Goal: Check status: Check status

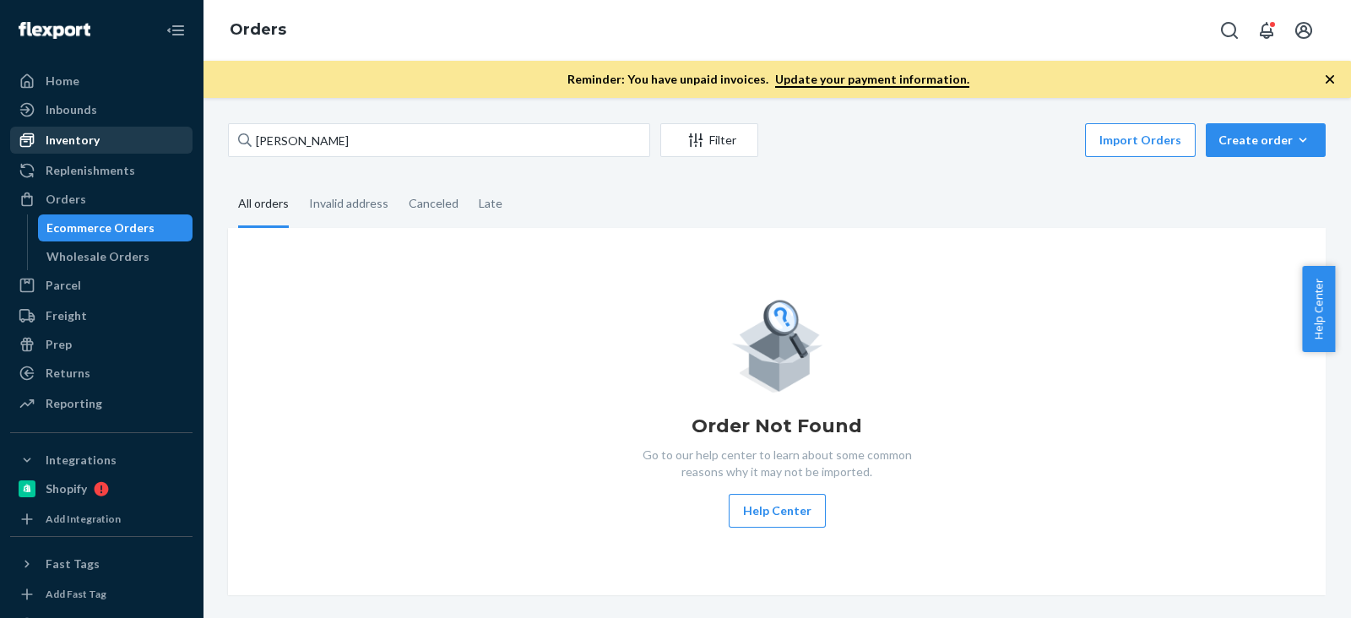
drag, startPoint x: 0, startPoint y: 0, endPoint x: 108, endPoint y: 144, distance: 180.3
click at [108, 144] on div "Inventory" at bounding box center [101, 140] width 179 height 24
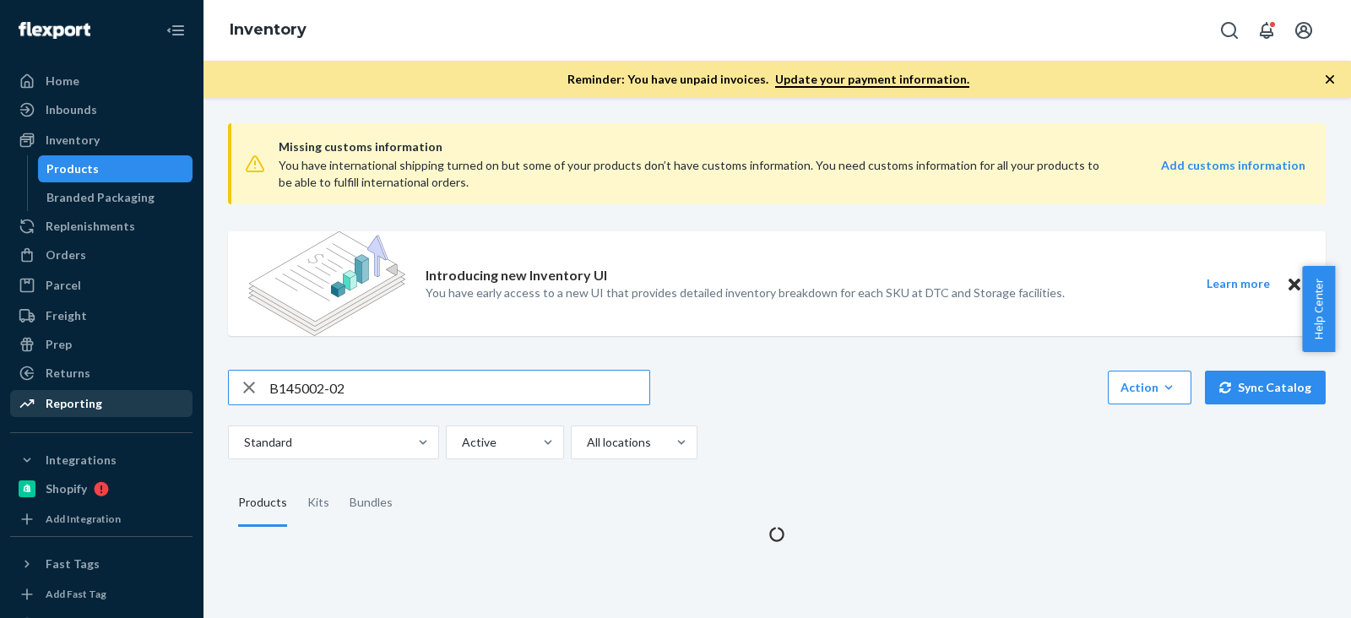
drag, startPoint x: 391, startPoint y: 391, endPoint x: 175, endPoint y: 390, distance: 216.1
click at [175, 390] on div "Home Inbounds Shipping Plans Problems Inventory Products Branded Packaging Repl…" at bounding box center [675, 309] width 1351 height 618
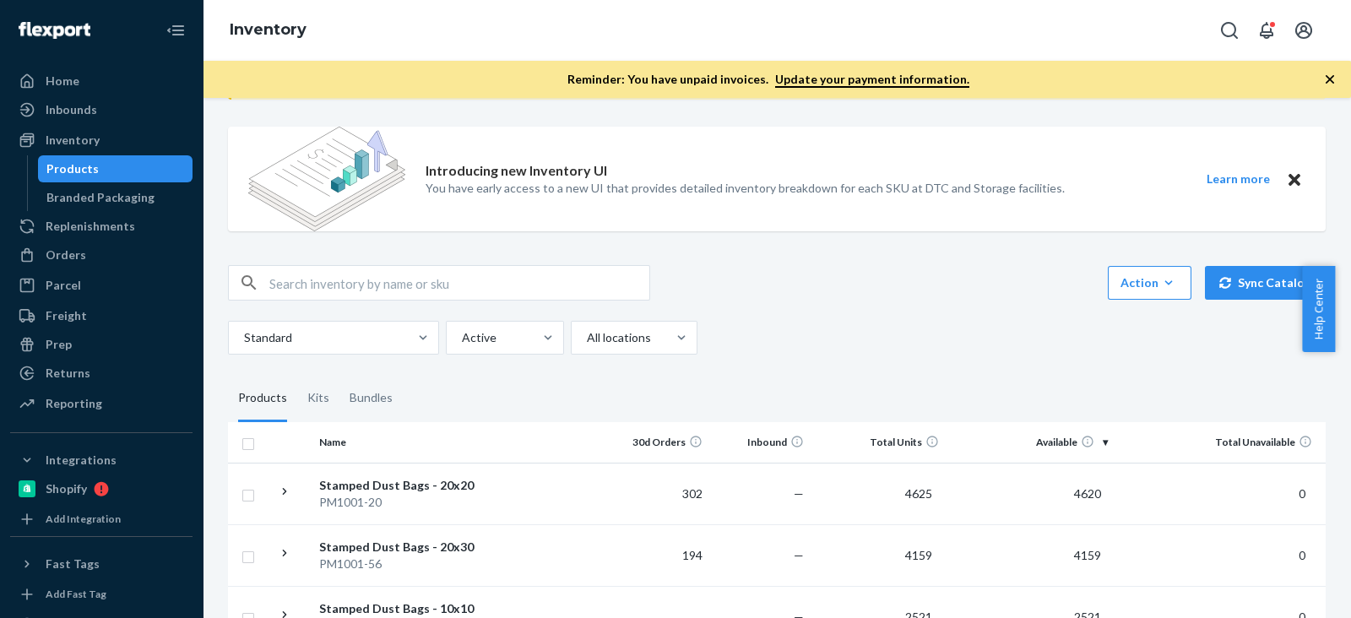
click at [929, 328] on div "Standard Active All locations" at bounding box center [770, 338] width 1085 height 34
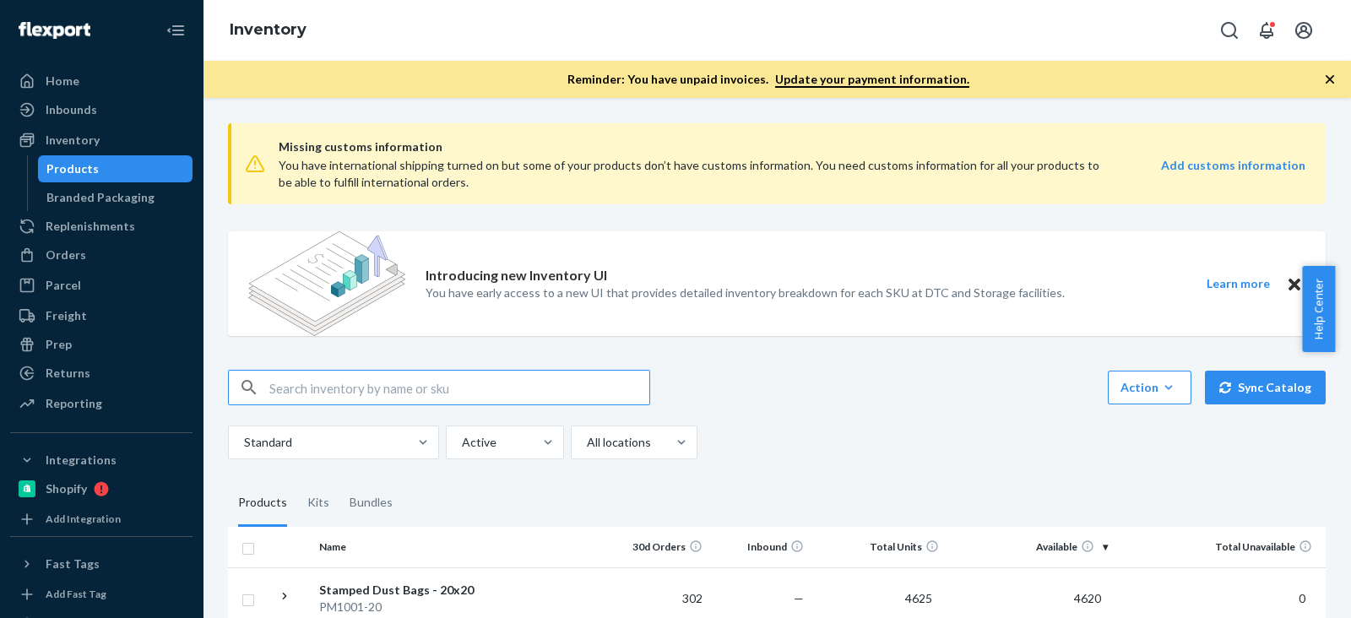
click at [401, 391] on input "text" at bounding box center [459, 388] width 380 height 34
paste input "B145002-02"
type input "B145002-02"
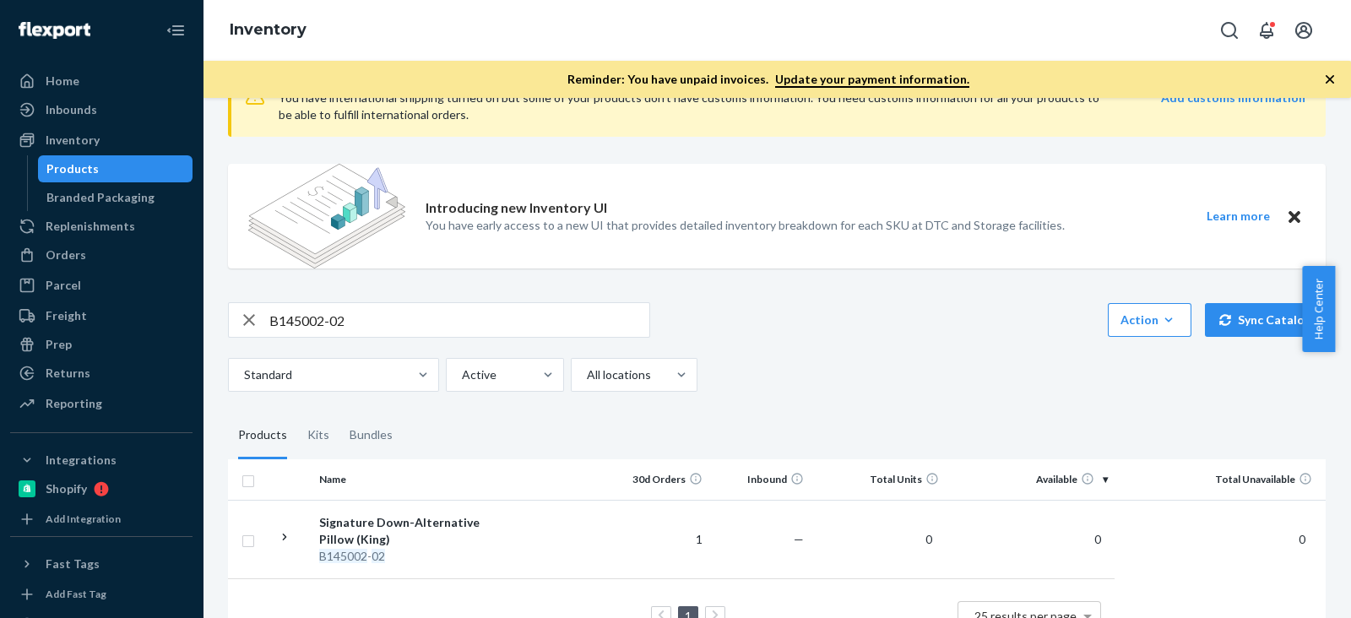
scroll to position [135, 0]
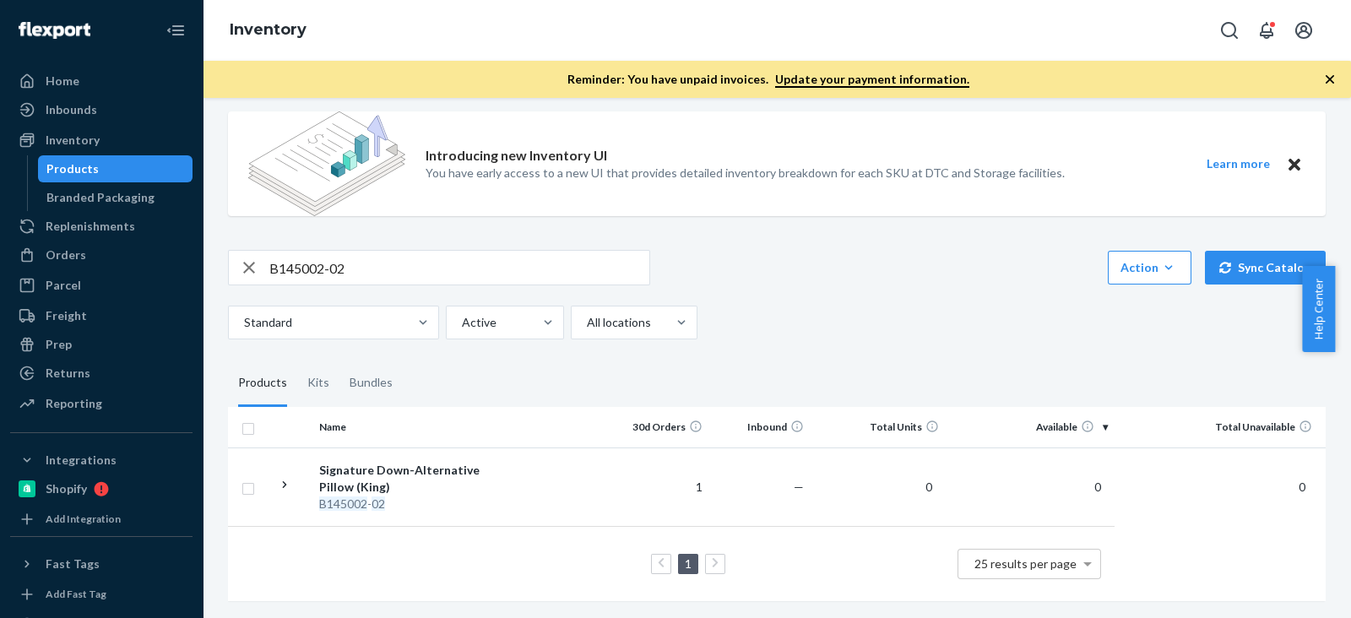
click at [853, 250] on div "B145002-02 Action Create product Create kit or bundle Bulk create products Bulk…" at bounding box center [777, 267] width 1098 height 35
click at [860, 288] on div "B145002-02 Action Create product Create kit or bundle Bulk create products Bulk…" at bounding box center [777, 294] width 1098 height 89
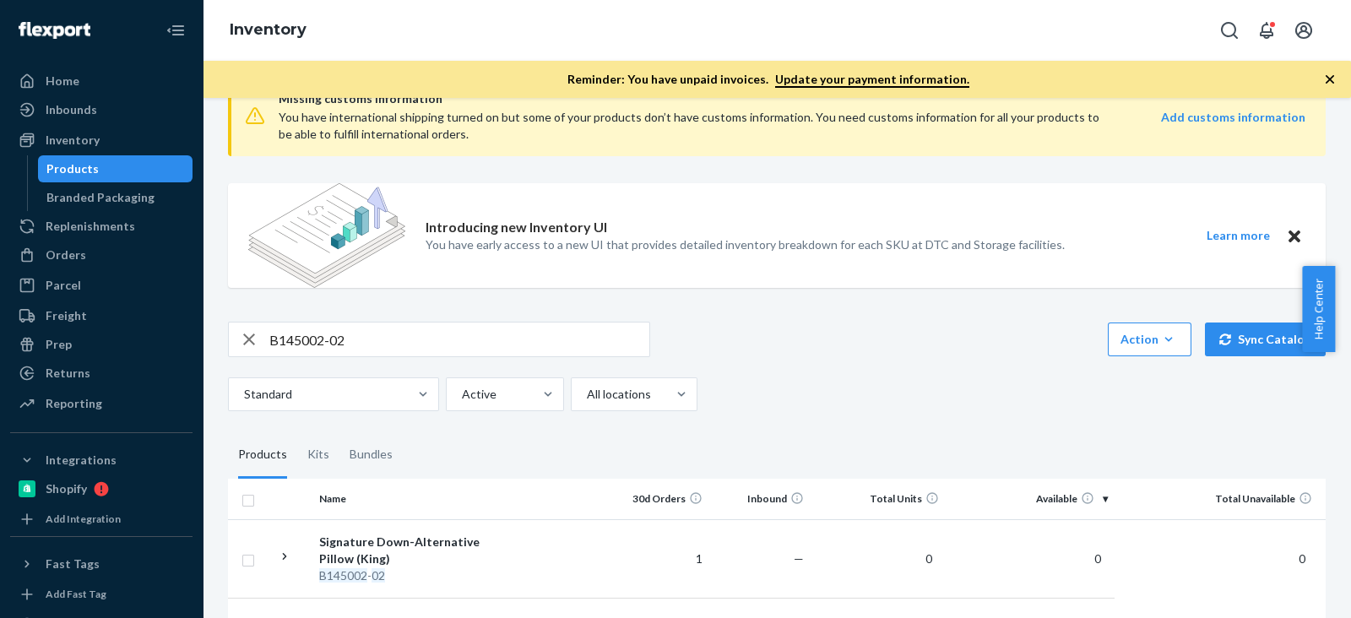
scroll to position [0, 0]
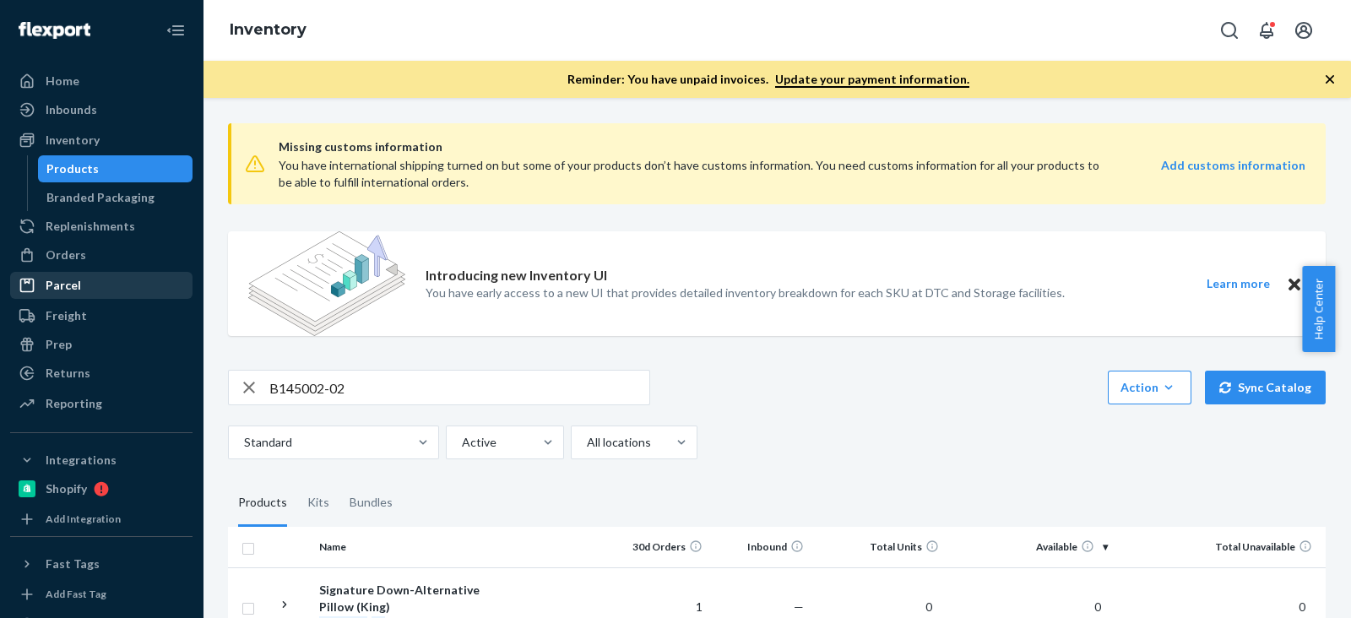
click at [108, 274] on div "Parcel" at bounding box center [101, 286] width 179 height 24
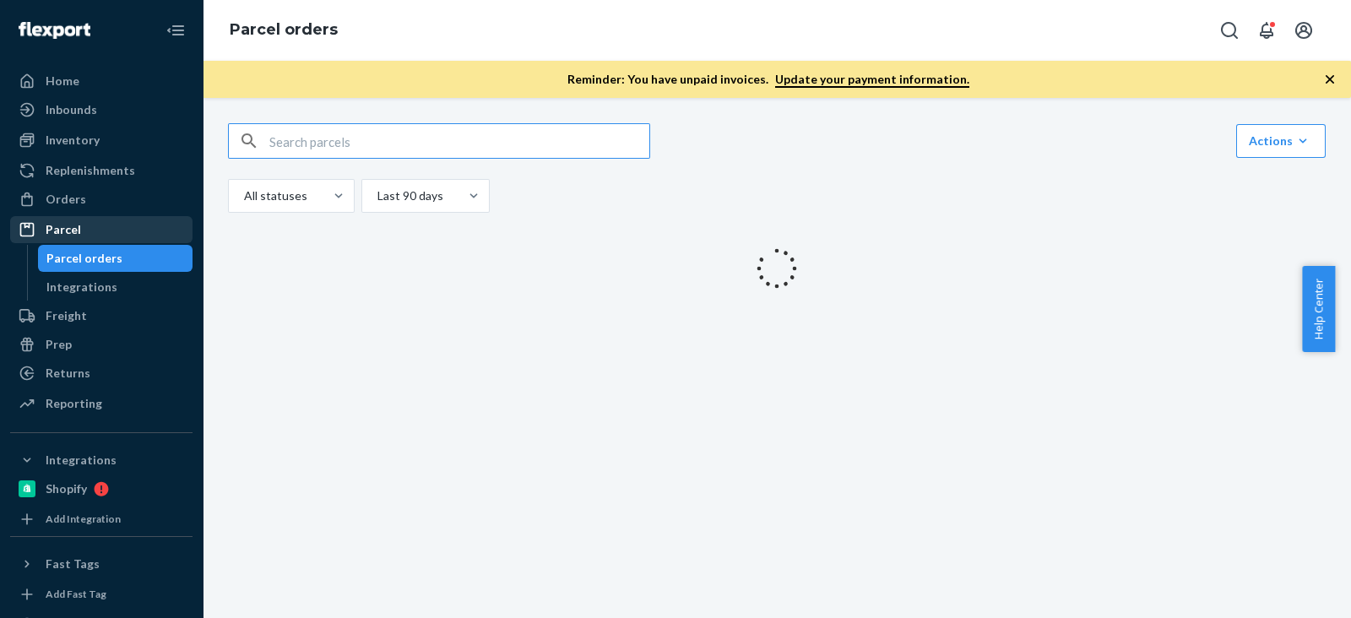
click at [100, 248] on div "Parcel Parcel orders Integrations" at bounding box center [101, 258] width 182 height 84
click at [101, 198] on div "Orders" at bounding box center [101, 199] width 179 height 24
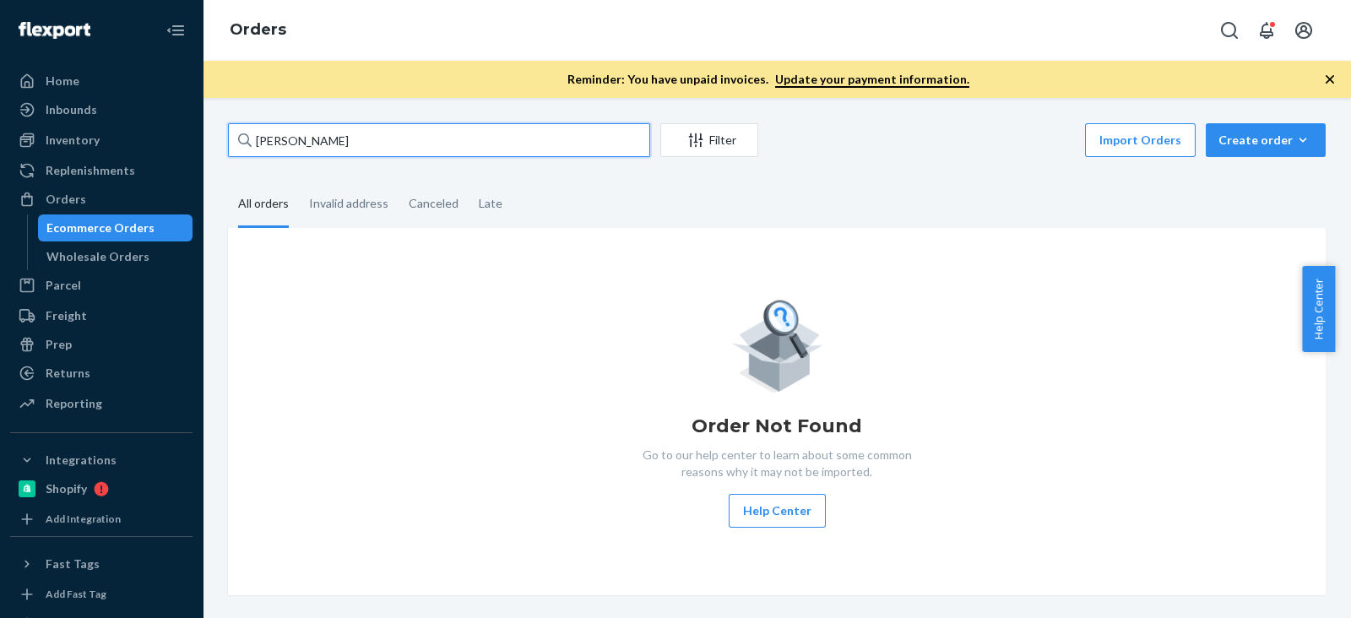
click at [0, 144] on div "Home Inbounds Shipping Plans Problems Inventory Products Branded Packaging Repl…" at bounding box center [675, 309] width 1351 height 618
